Goal: Transaction & Acquisition: Obtain resource

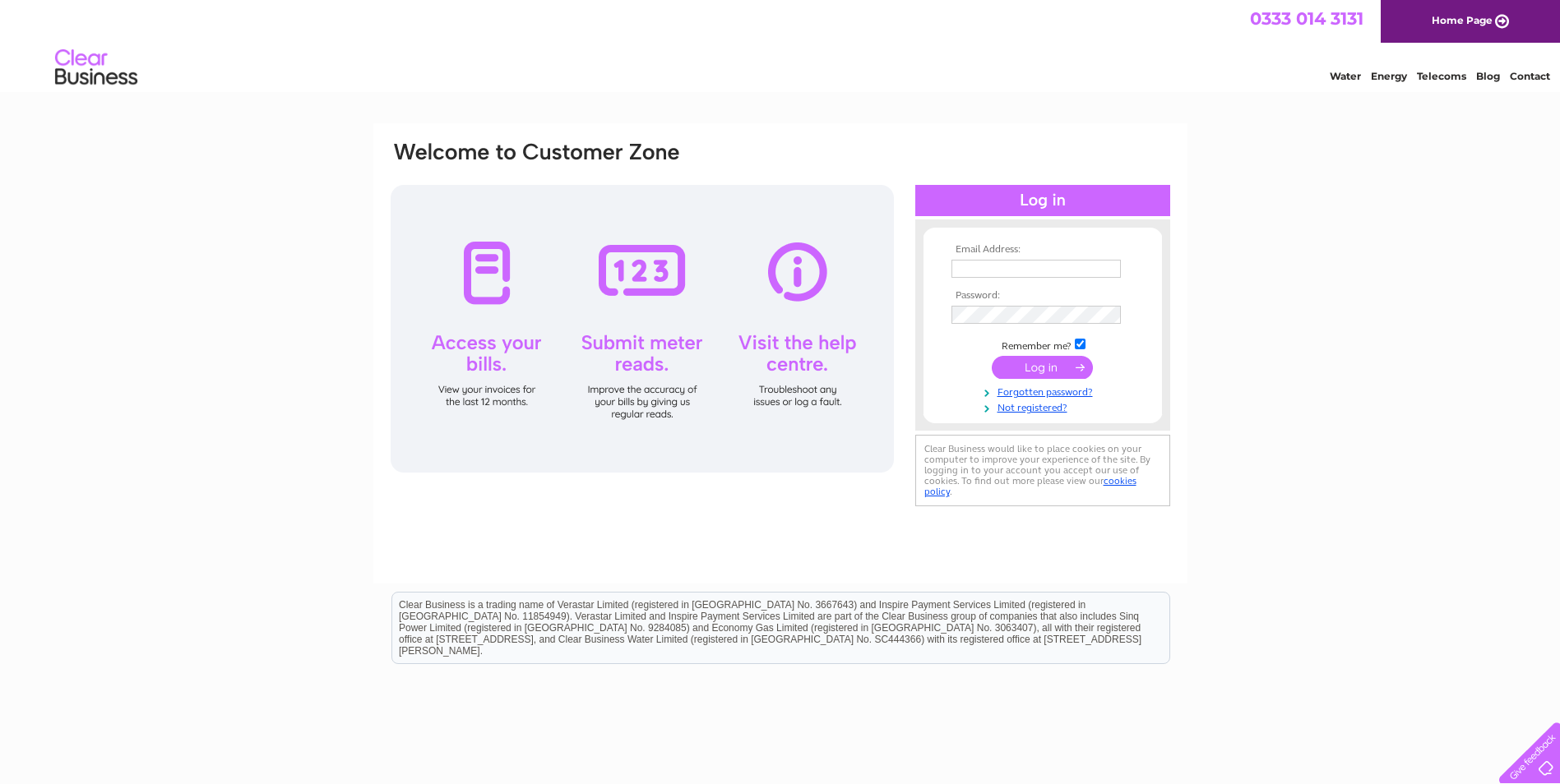
type input "[PERSON_NAME][EMAIL_ADDRESS][DOMAIN_NAME]"
click at [1051, 362] on input "submit" at bounding box center [1043, 368] width 102 height 23
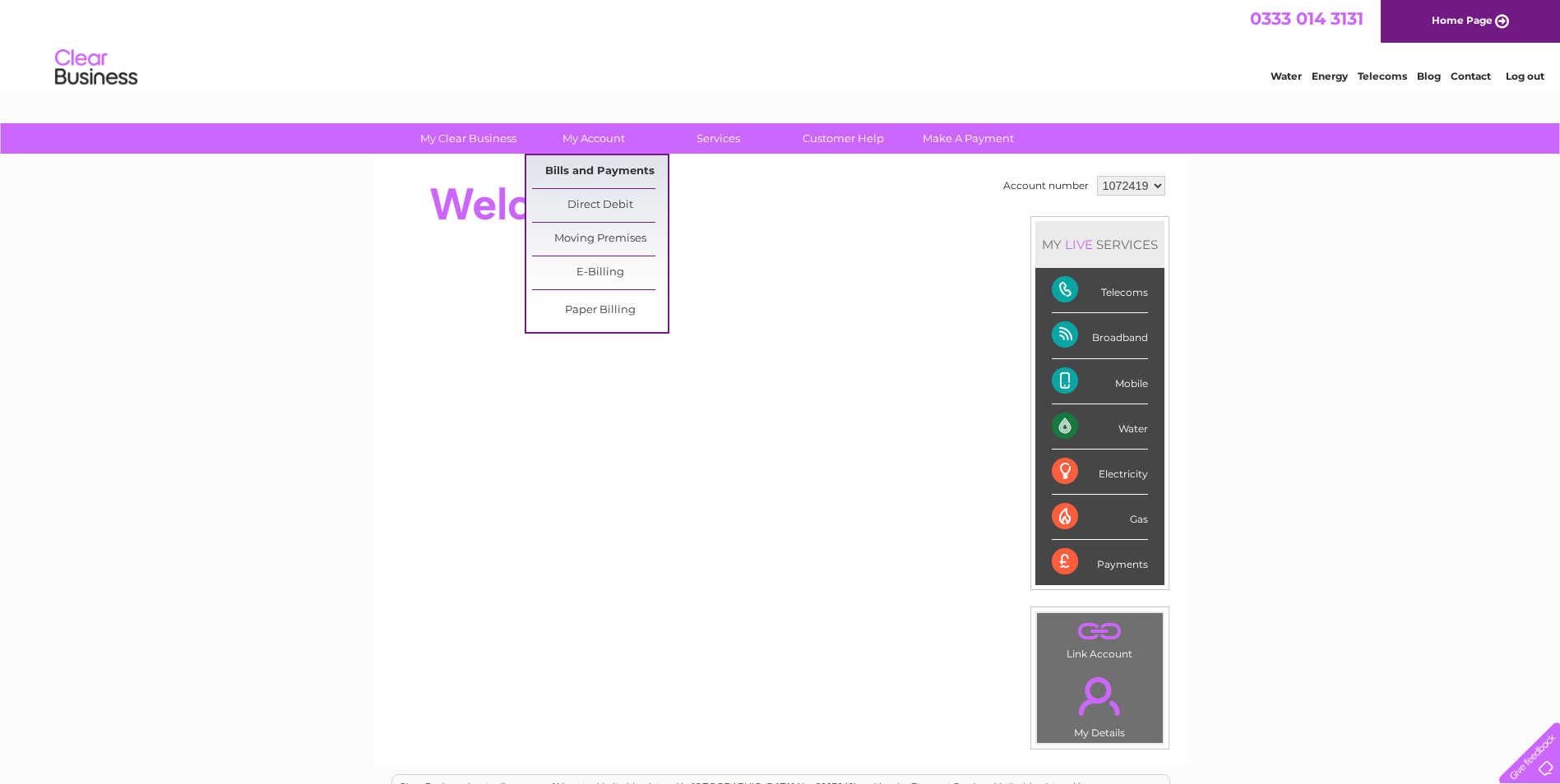
click at [571, 168] on link "Bills and Payments" at bounding box center [600, 171] width 136 height 33
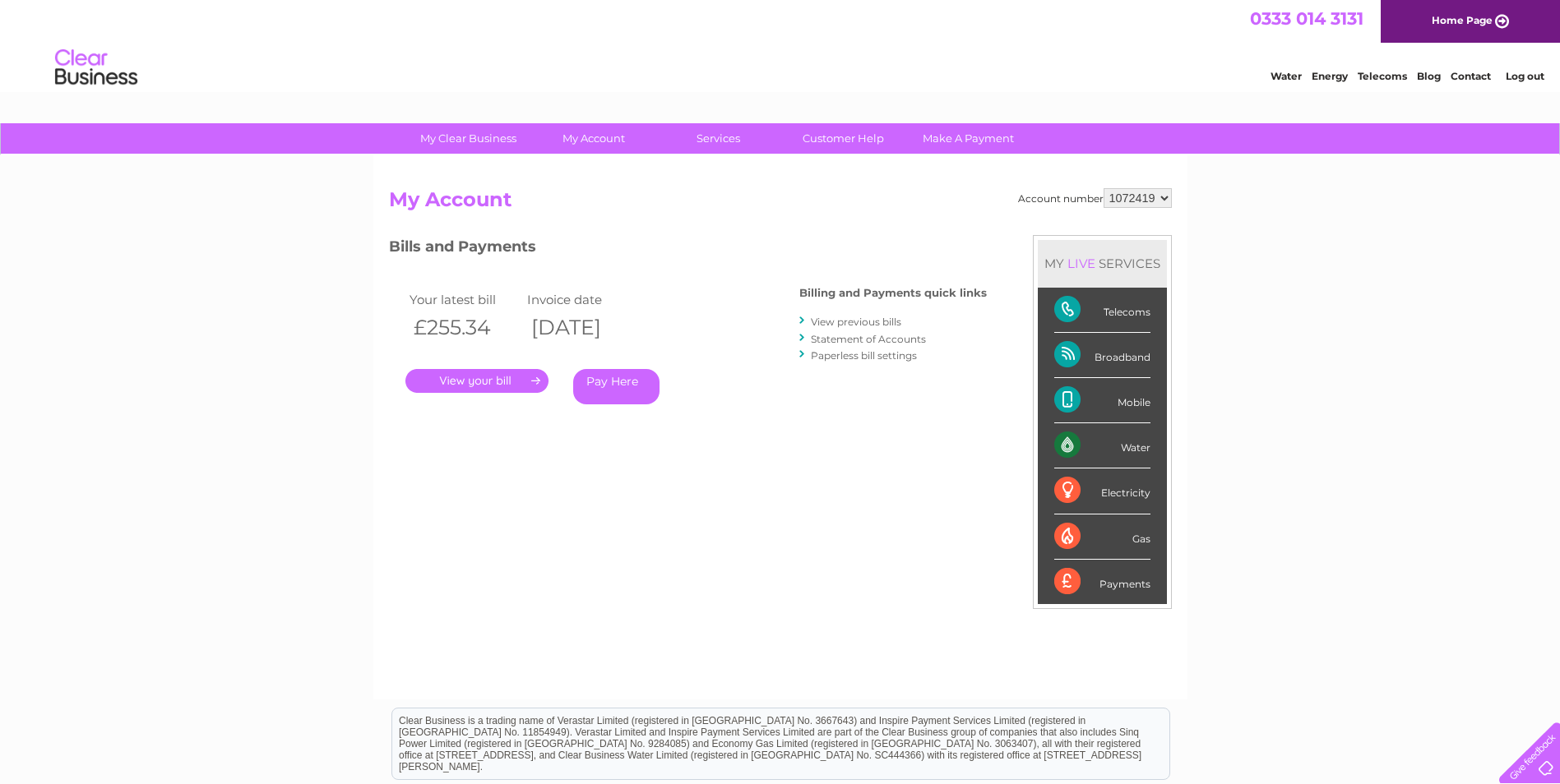
click at [504, 383] on link "." at bounding box center [476, 381] width 143 height 24
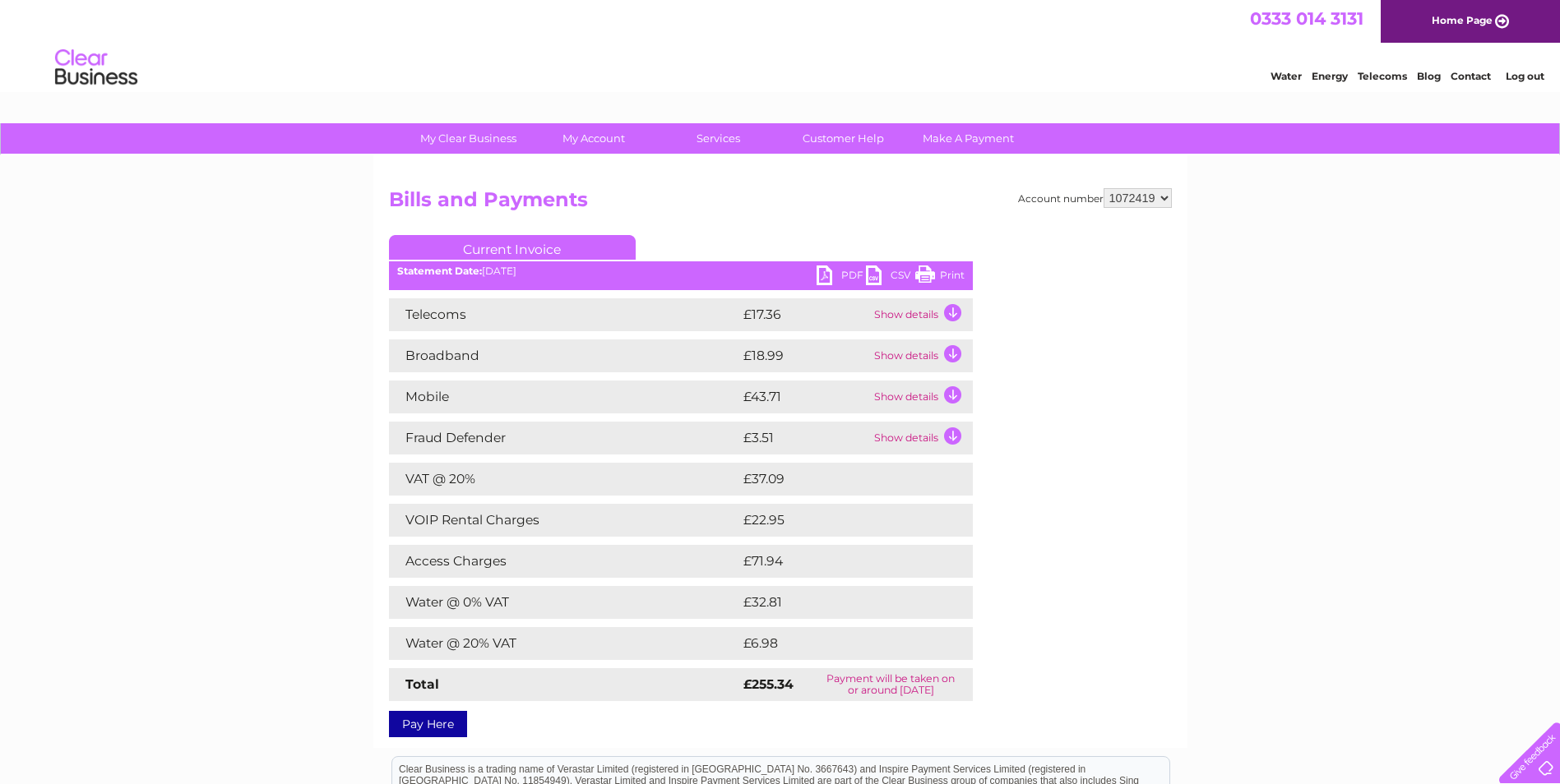
click at [831, 276] on link "PDF" at bounding box center [842, 277] width 50 height 24
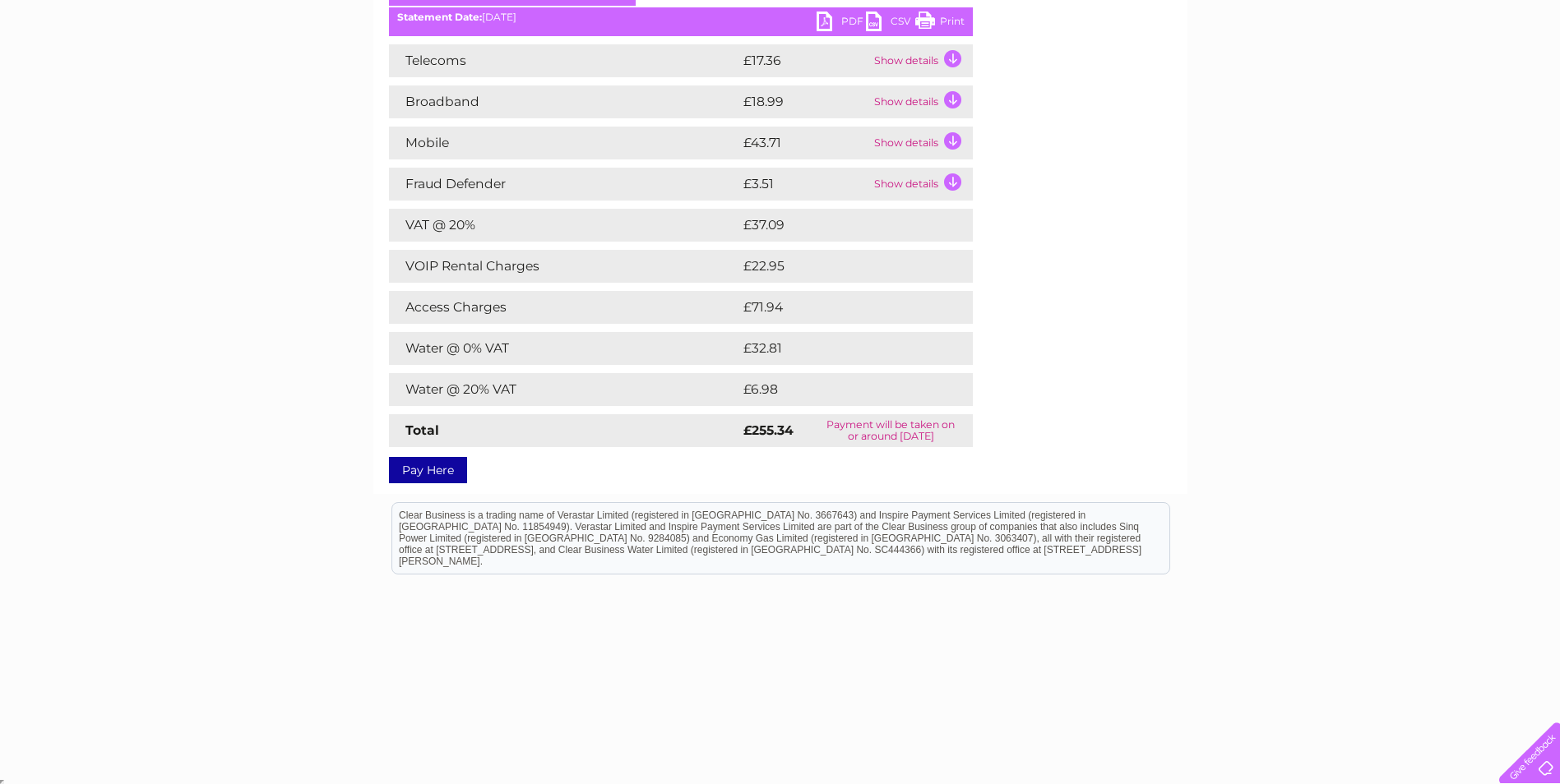
scroll to position [257, 0]
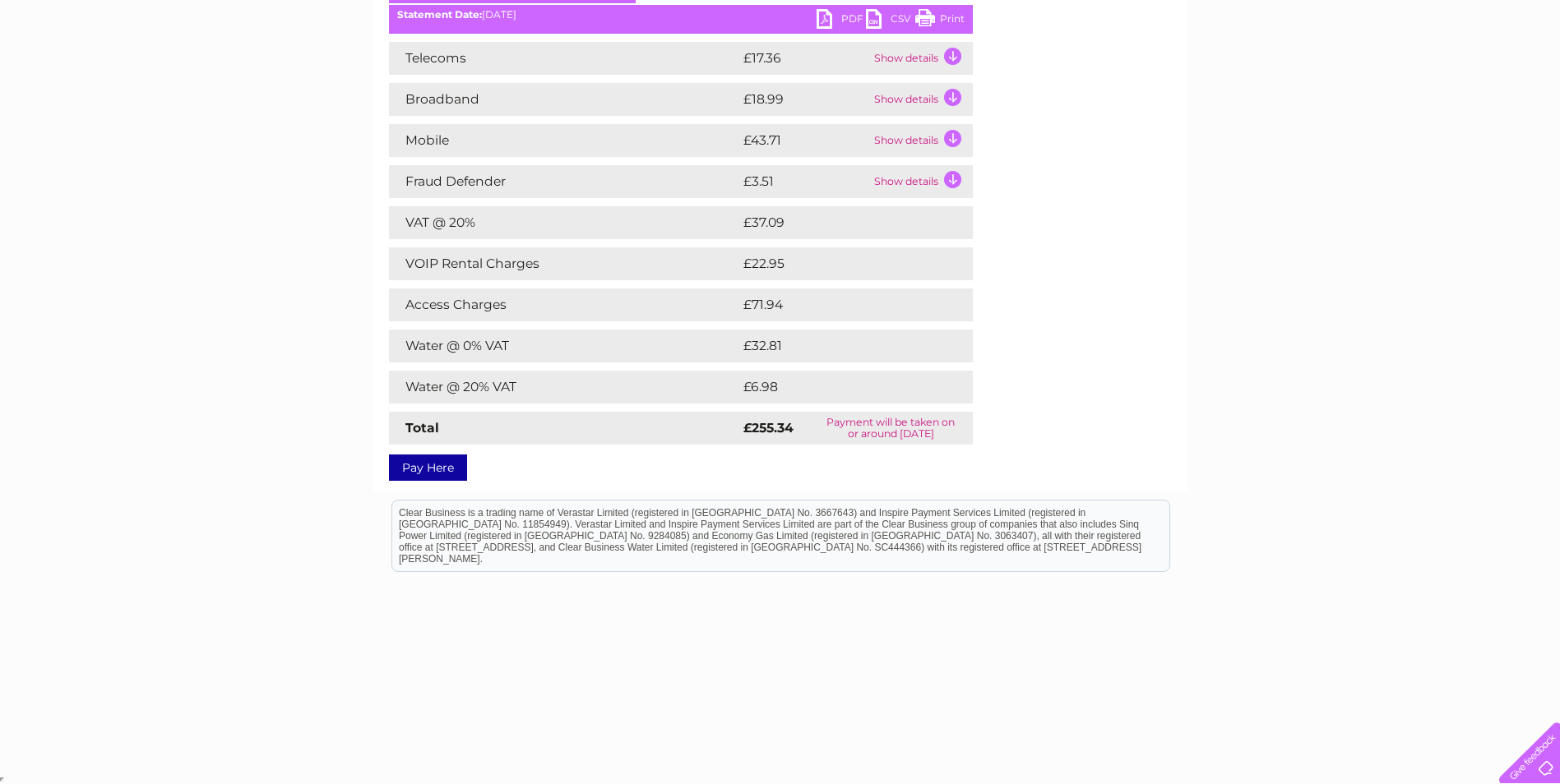
click at [835, 16] on link "PDF" at bounding box center [842, 20] width 50 height 24
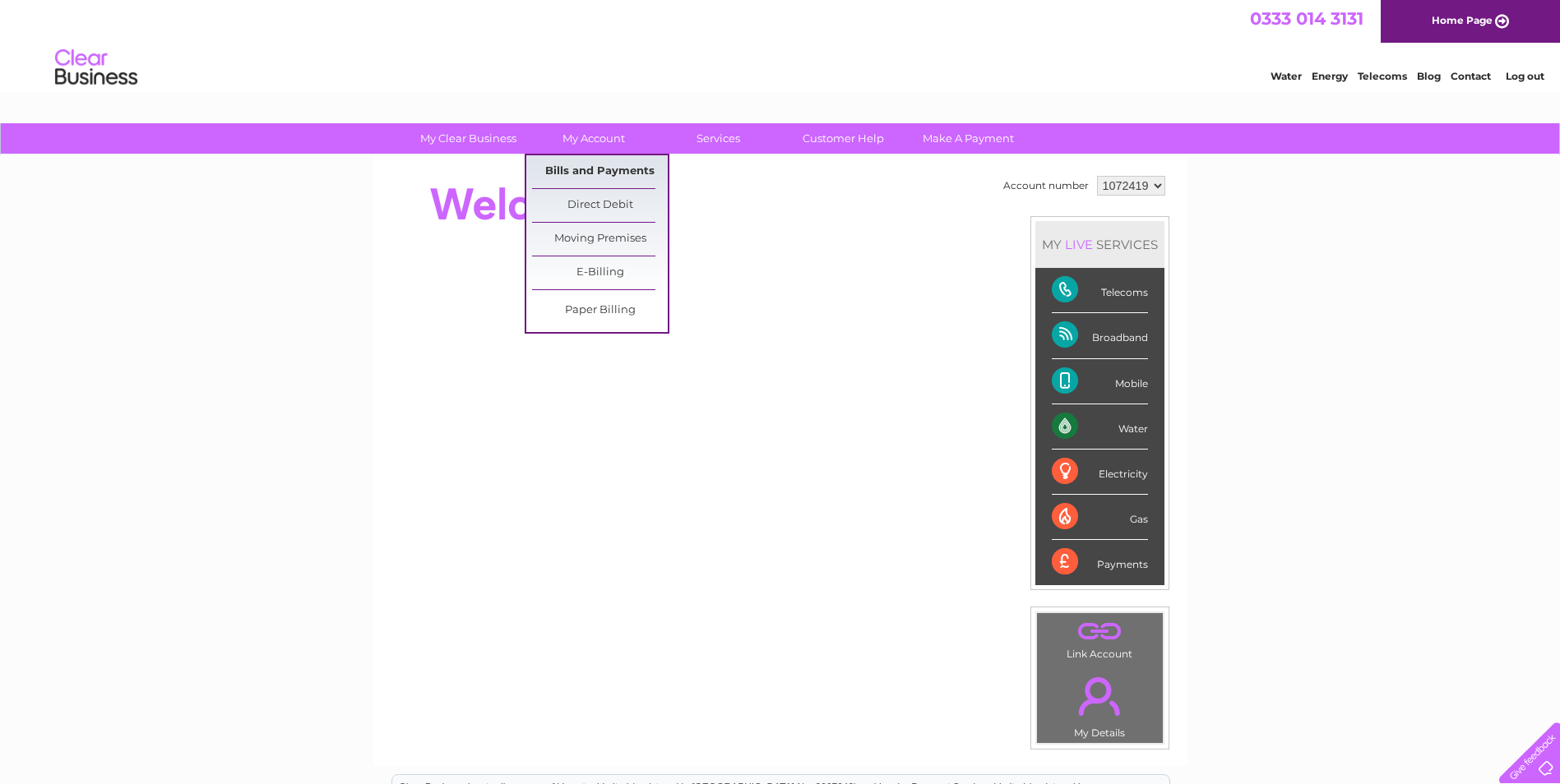
click at [588, 171] on link "Bills and Payments" at bounding box center [600, 171] width 136 height 33
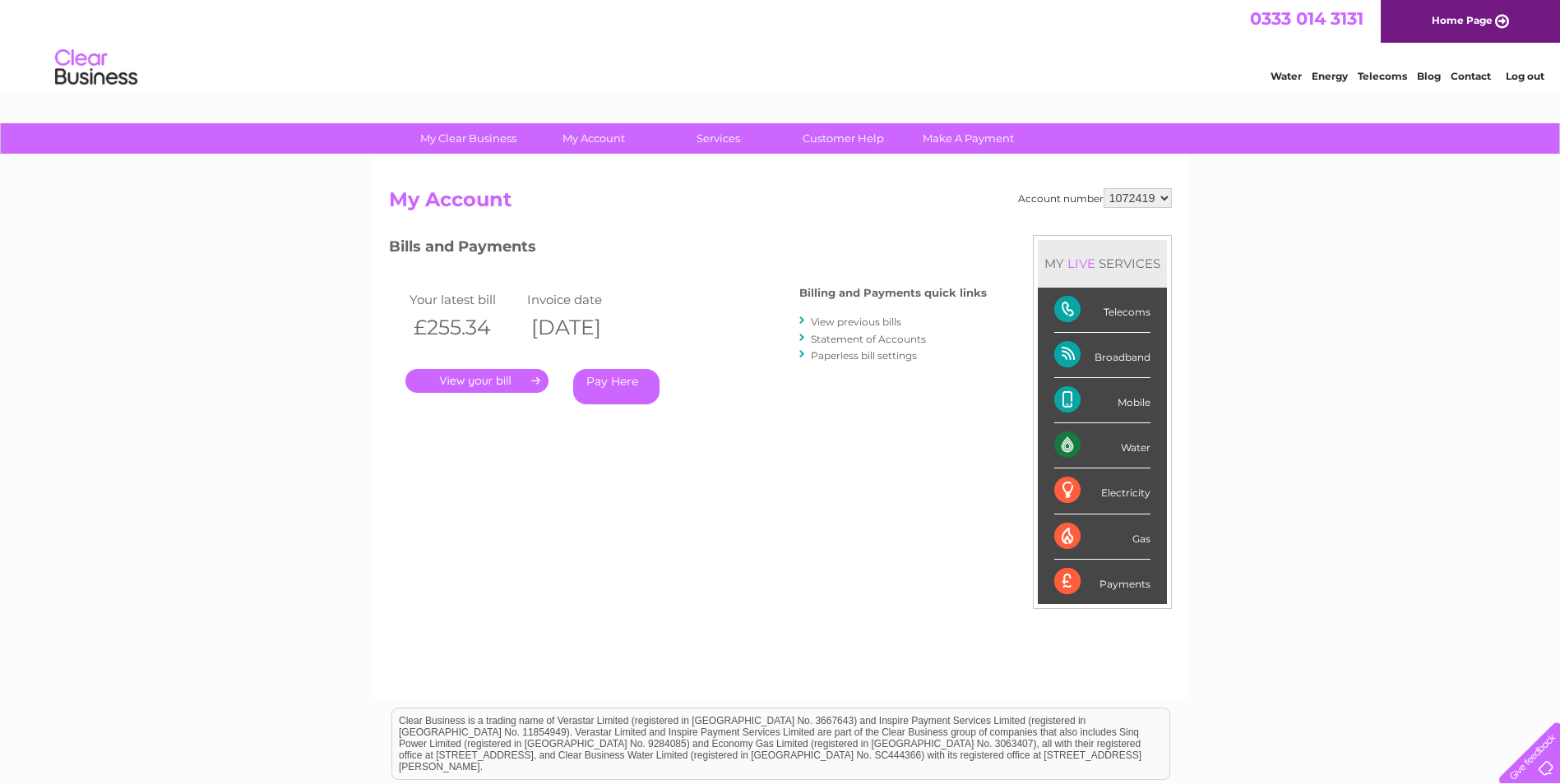
click at [534, 379] on link "." at bounding box center [476, 381] width 143 height 24
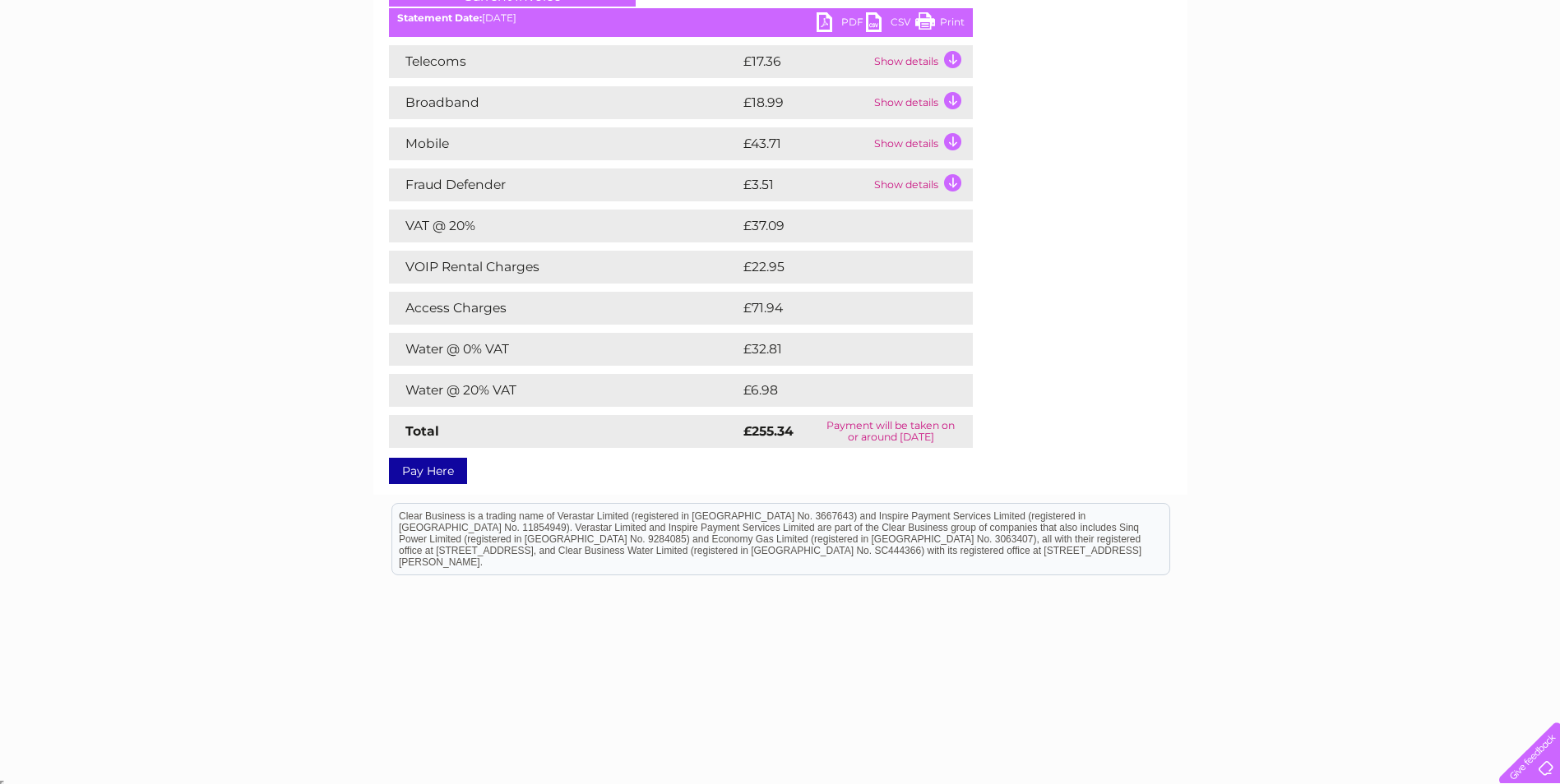
scroll to position [257, 0]
